Goal: Task Accomplishment & Management: Use online tool/utility

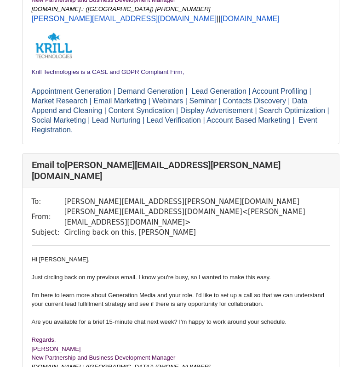
scroll to position [276, 0]
